Goal: Task Accomplishment & Management: Use online tool/utility

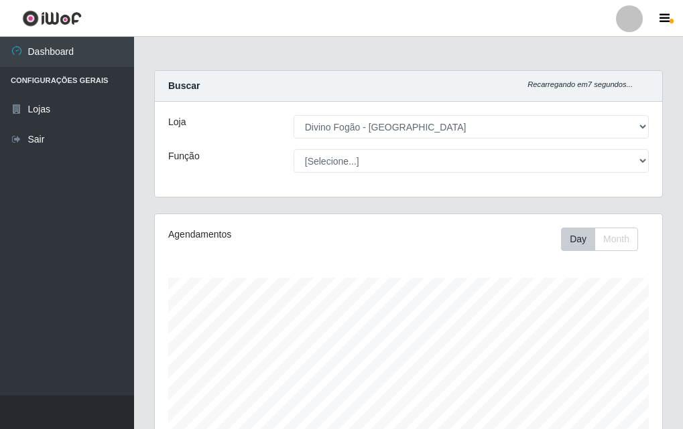
select select "499"
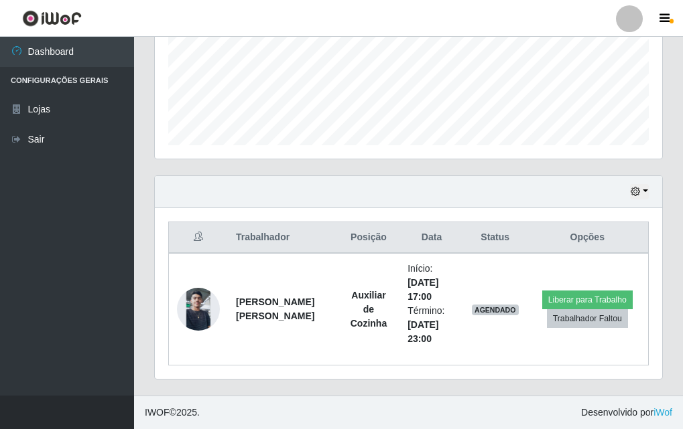
scroll to position [278, 507]
click at [537, 401] on footer "IWOF © 2025 . Desenvolvido por iWof" at bounding box center [408, 412] width 549 height 33
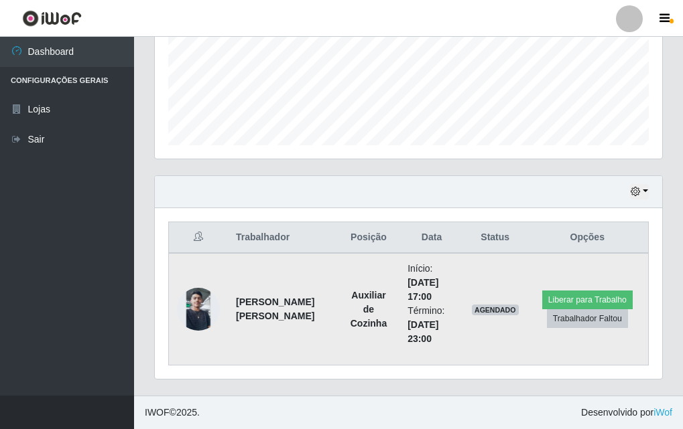
click at [199, 312] on img at bounding box center [198, 309] width 43 height 43
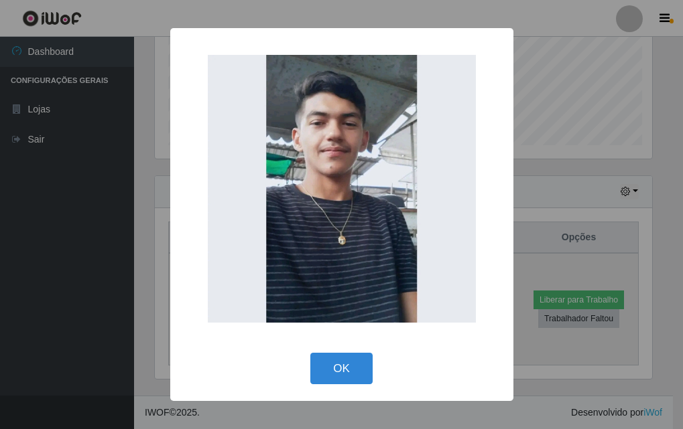
scroll to position [278, 500]
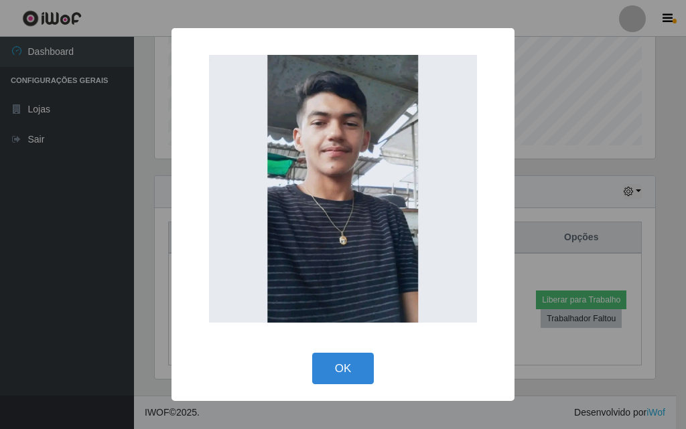
click at [84, 316] on div "× OK Cancel" at bounding box center [343, 214] width 686 height 429
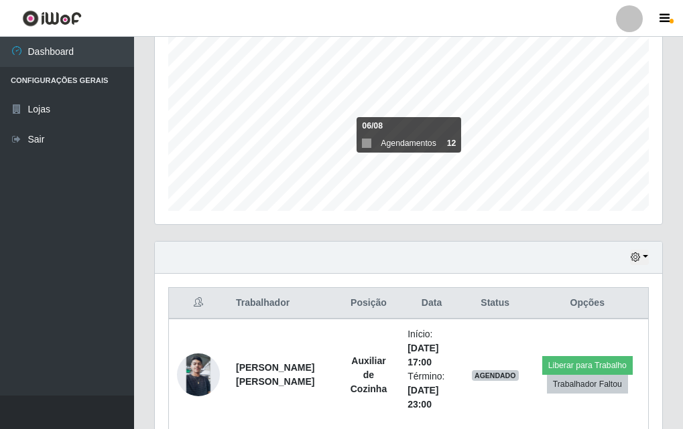
scroll to position [334, 0]
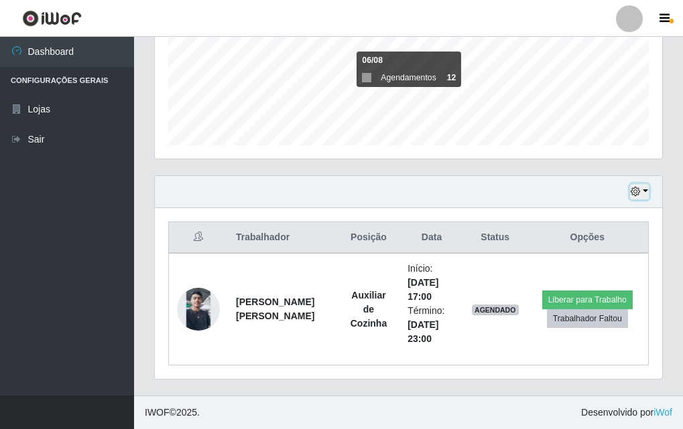
click at [636, 192] on icon "button" at bounding box center [634, 191] width 9 height 9
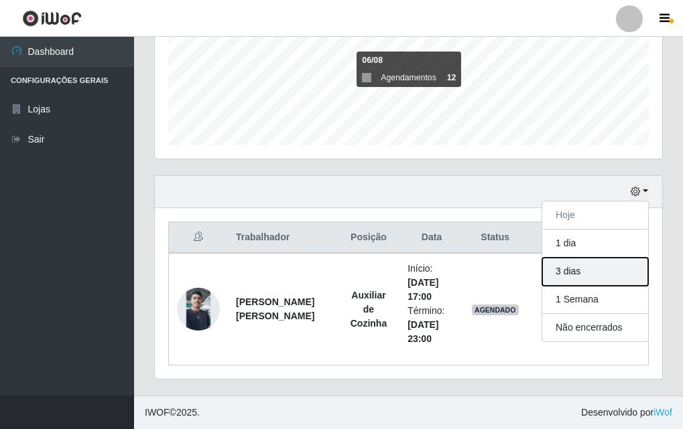
click at [590, 266] on button "3 dias" at bounding box center [595, 272] width 106 height 28
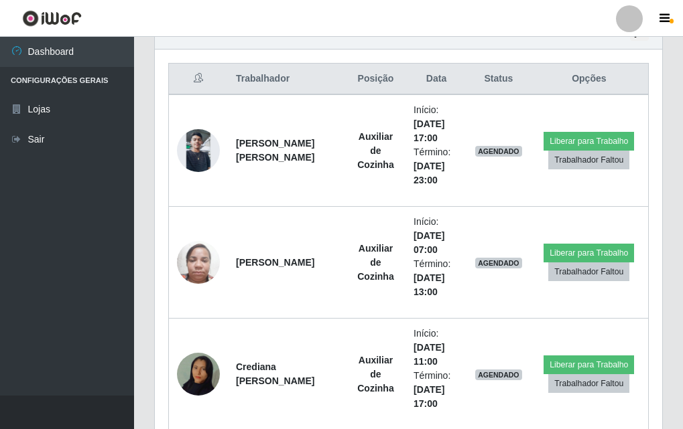
scroll to position [291, 0]
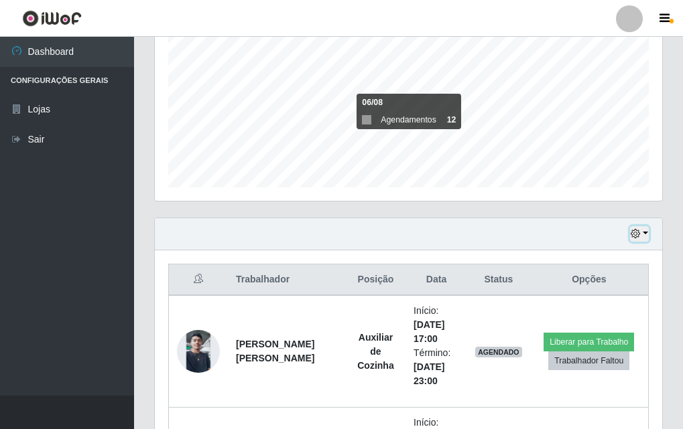
click at [647, 232] on button "button" at bounding box center [639, 233] width 19 height 15
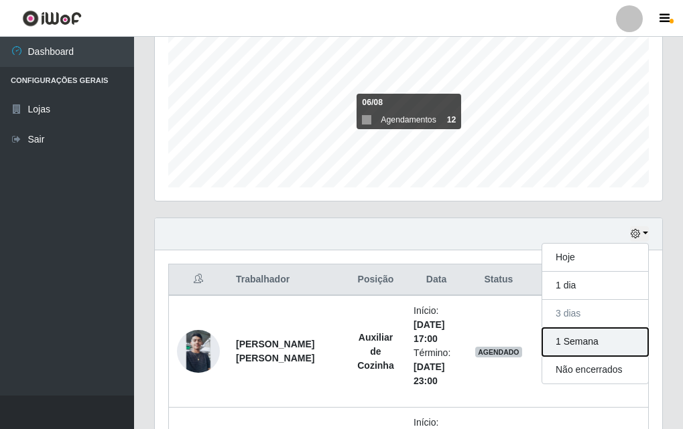
click at [589, 340] on button "1 Semana" at bounding box center [595, 342] width 106 height 28
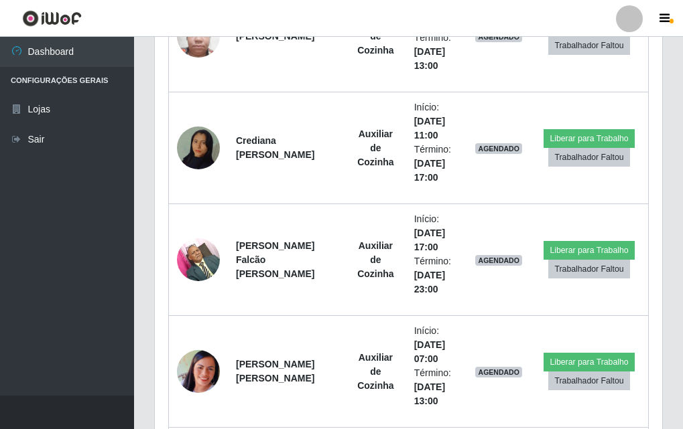
scroll to position [384, 0]
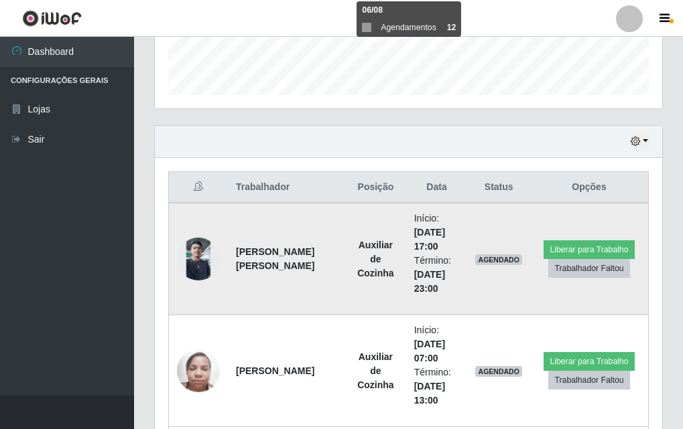
drag, startPoint x: 342, startPoint y: 179, endPoint x: 486, endPoint y: 303, distance: 189.5
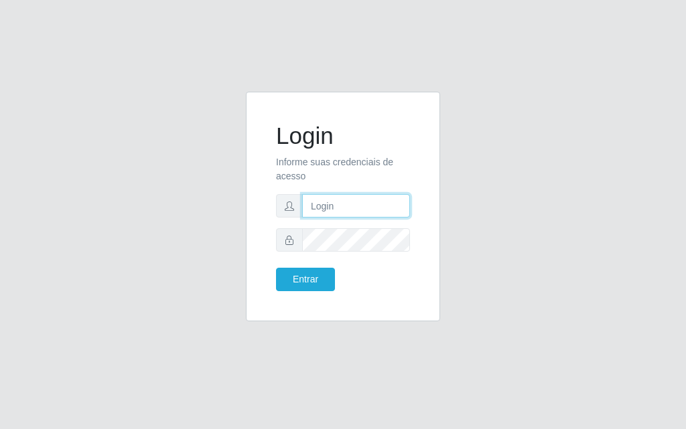
click at [346, 210] on input "text" at bounding box center [356, 205] width 108 height 23
click at [355, 214] on input "text" at bounding box center [356, 205] width 108 height 23
type input "luiz@divinofogao"
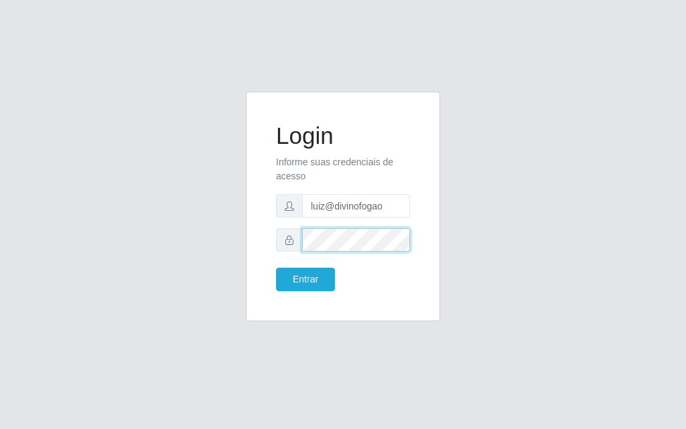
click at [276, 268] on button "Entrar" at bounding box center [305, 279] width 59 height 23
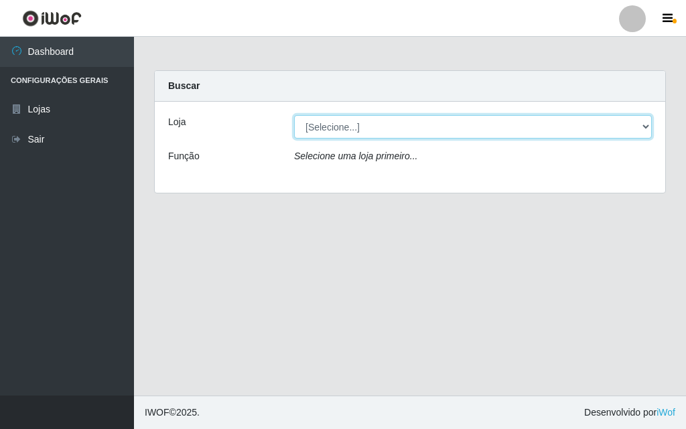
drag, startPoint x: 309, startPoint y: 128, endPoint x: 317, endPoint y: 131, distance: 7.8
click at [309, 128] on select "[Selecione...] Divino Fogão - [GEOGRAPHIC_DATA]" at bounding box center [473, 126] width 358 height 23
select select "499"
click at [294, 115] on select "[Selecione...] Divino Fogão - [GEOGRAPHIC_DATA]" at bounding box center [473, 126] width 358 height 23
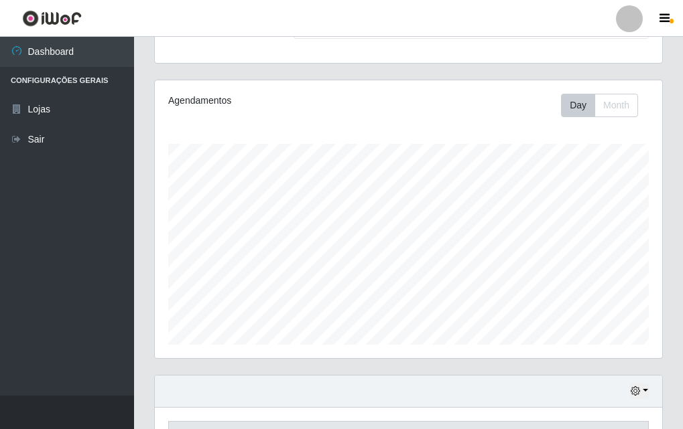
scroll to position [334, 0]
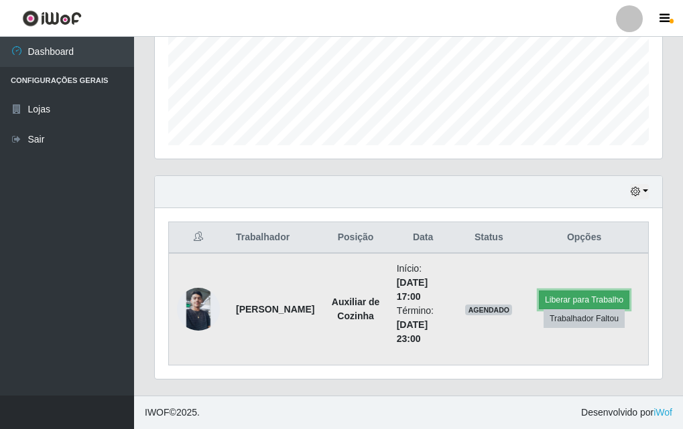
click at [583, 301] on button "Liberar para Trabalho" at bounding box center [584, 300] width 90 height 19
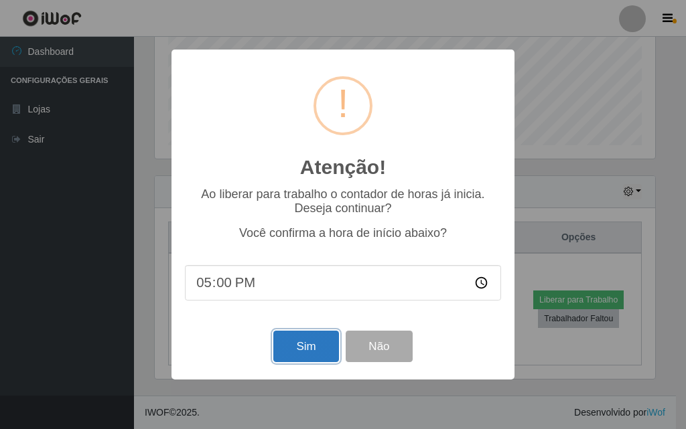
click at [306, 354] on button "Sim" at bounding box center [305, 346] width 65 height 31
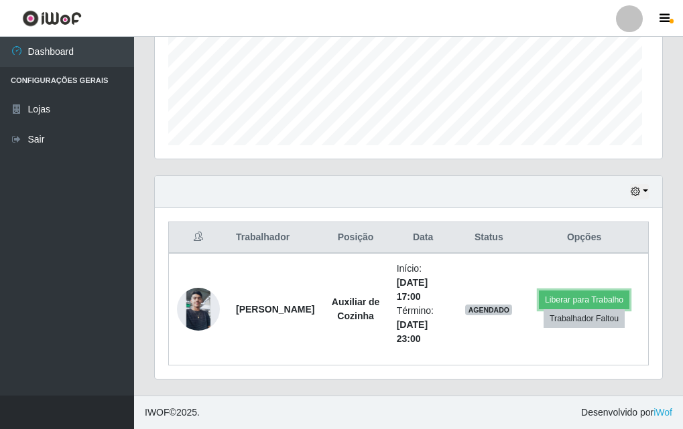
scroll to position [278, 507]
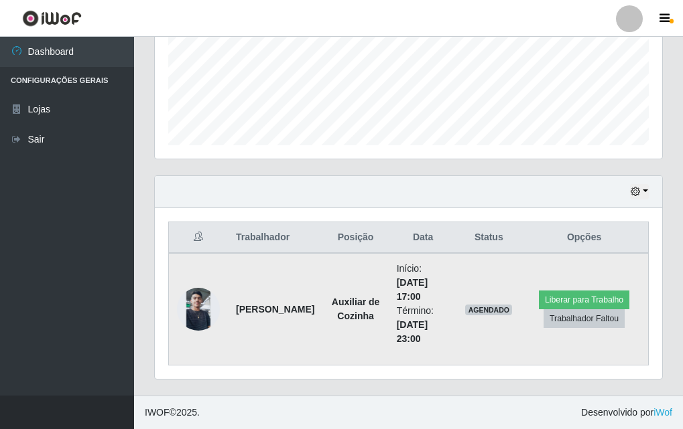
click at [189, 310] on img at bounding box center [198, 309] width 43 height 43
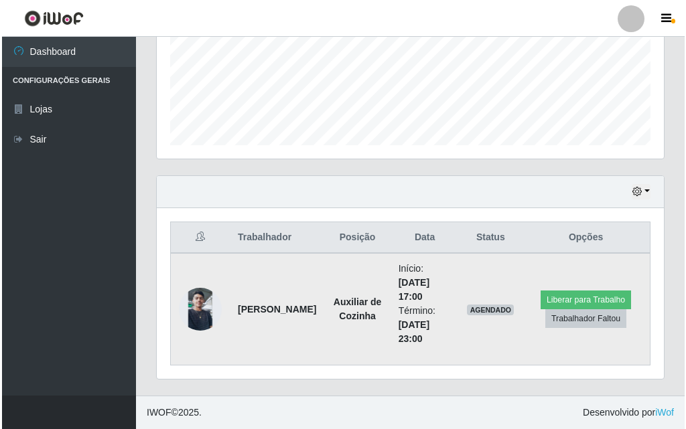
scroll to position [222, 0]
